Goal: Task Accomplishment & Management: Use online tool/utility

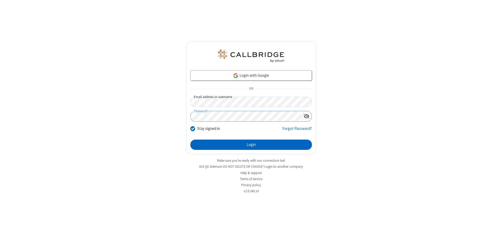
click at [251, 144] on button "Login" at bounding box center [251, 144] width 122 height 10
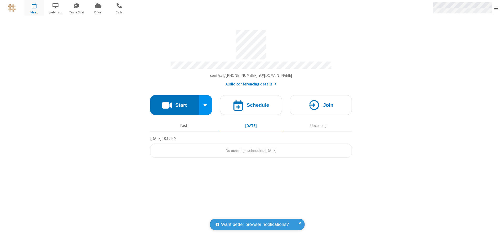
click at [496, 8] on span "Open menu" at bounding box center [496, 8] width 4 height 5
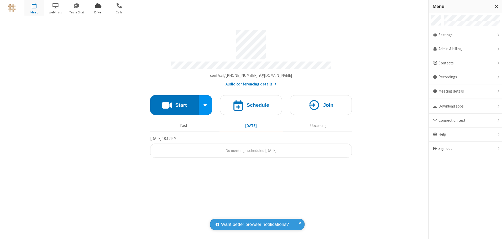
click at [98, 12] on span "Drive" at bounding box center [98, 12] width 20 height 5
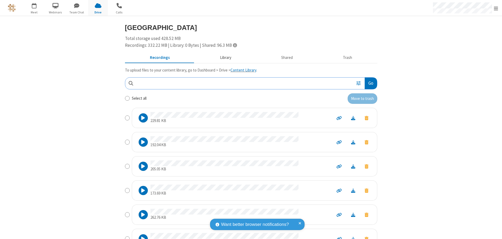
click at [223, 57] on button "Library" at bounding box center [225, 58] width 61 height 10
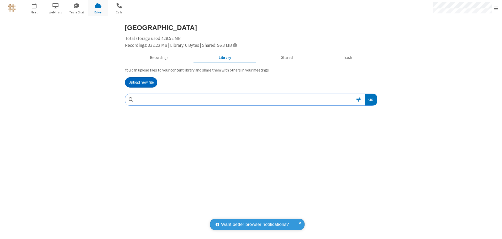
click at [141, 82] on button "Upload new file" at bounding box center [141, 82] width 32 height 10
click at [366, 134] on span "Move to trash" at bounding box center [367, 133] width 4 height 5
click at [347, 57] on button "Trash" at bounding box center [347, 58] width 59 height 10
